Goal: Find specific page/section: Find specific page/section

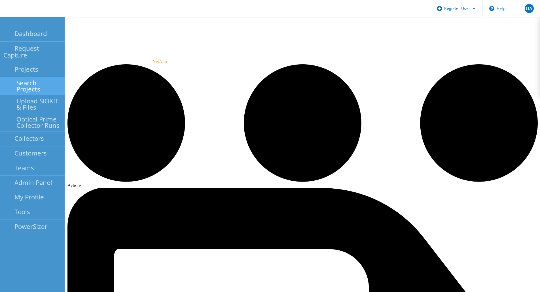
click at [25, 77] on link "Search Projects" at bounding box center [32, 86] width 65 height 18
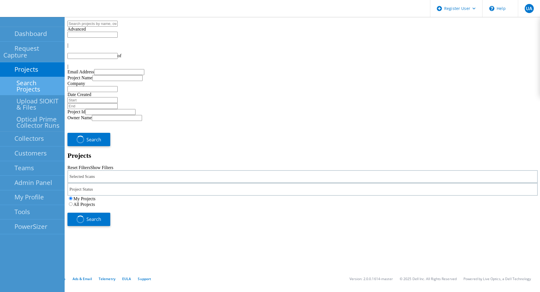
type input "1"
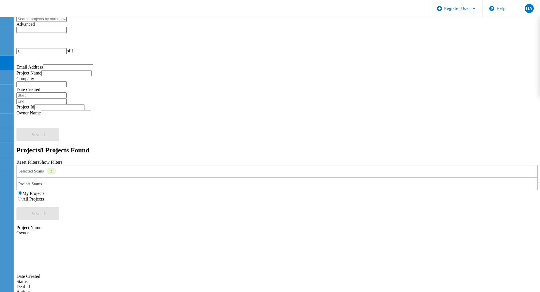
click at [44, 197] on label "All Projects" at bounding box center [33, 199] width 22 height 5
click at [22, 197] on input "All Projects" at bounding box center [20, 199] width 4 height 4
click at [46, 210] on span "Search" at bounding box center [39, 213] width 15 height 6
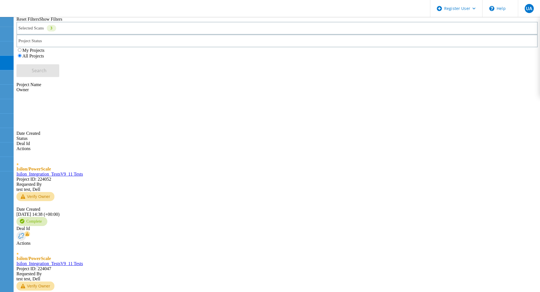
scroll to position [154, 0]
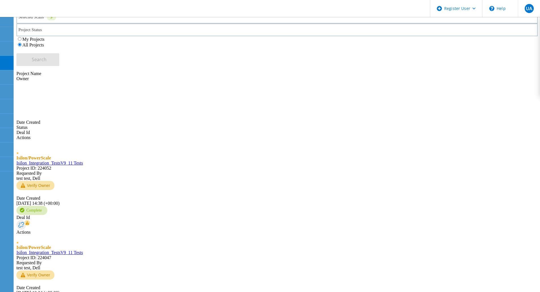
type input "2"
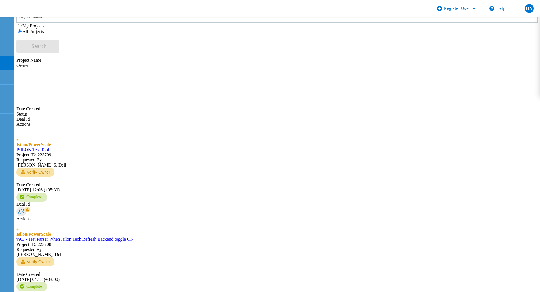
scroll to position [175, 0]
